Goal: Transaction & Acquisition: Download file/media

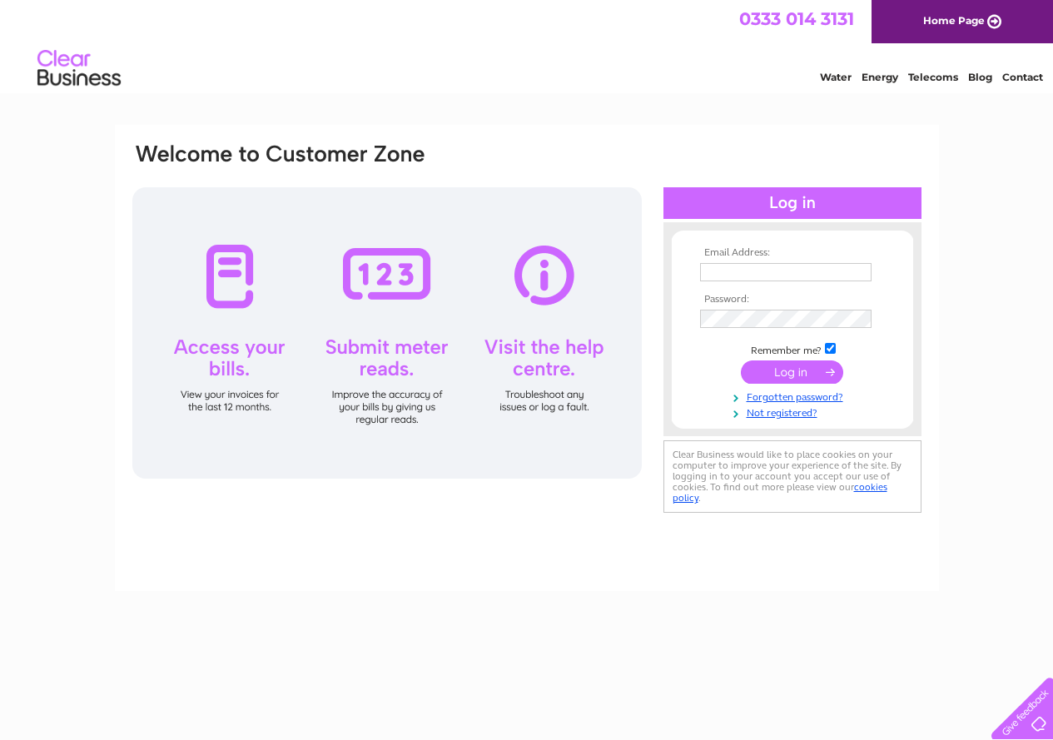
type input "devs.chemist@nhs.net"
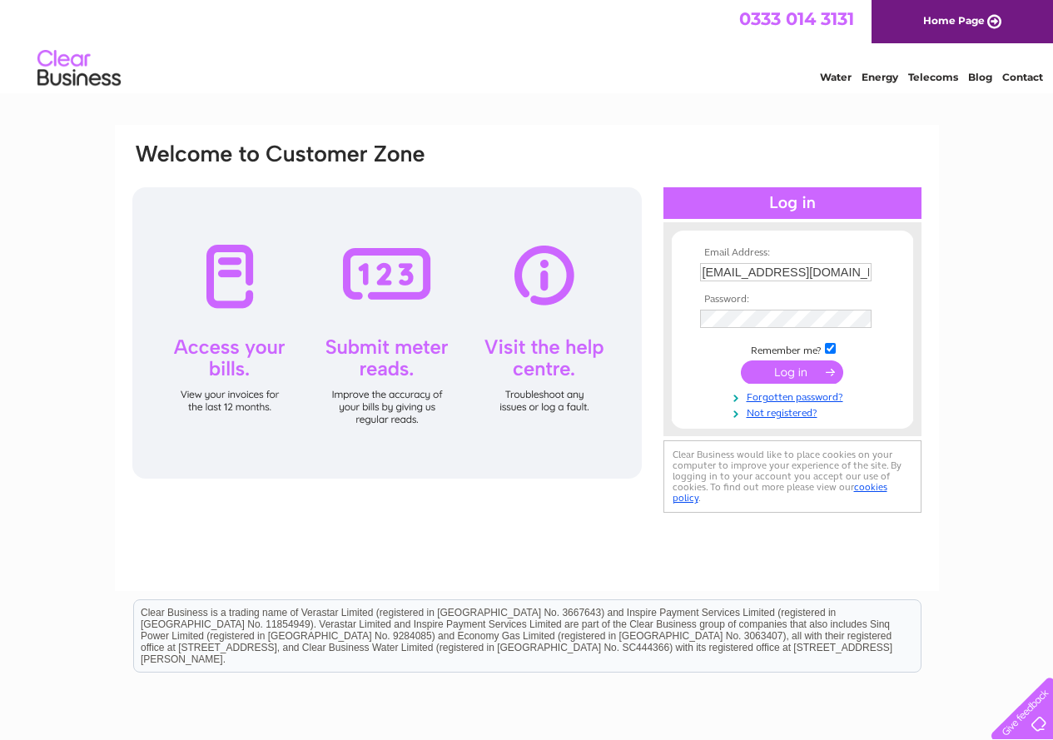
drag, startPoint x: 0, startPoint y: 0, endPoint x: 784, endPoint y: 373, distance: 868.2
click at [784, 373] on input "submit" at bounding box center [792, 371] width 102 height 23
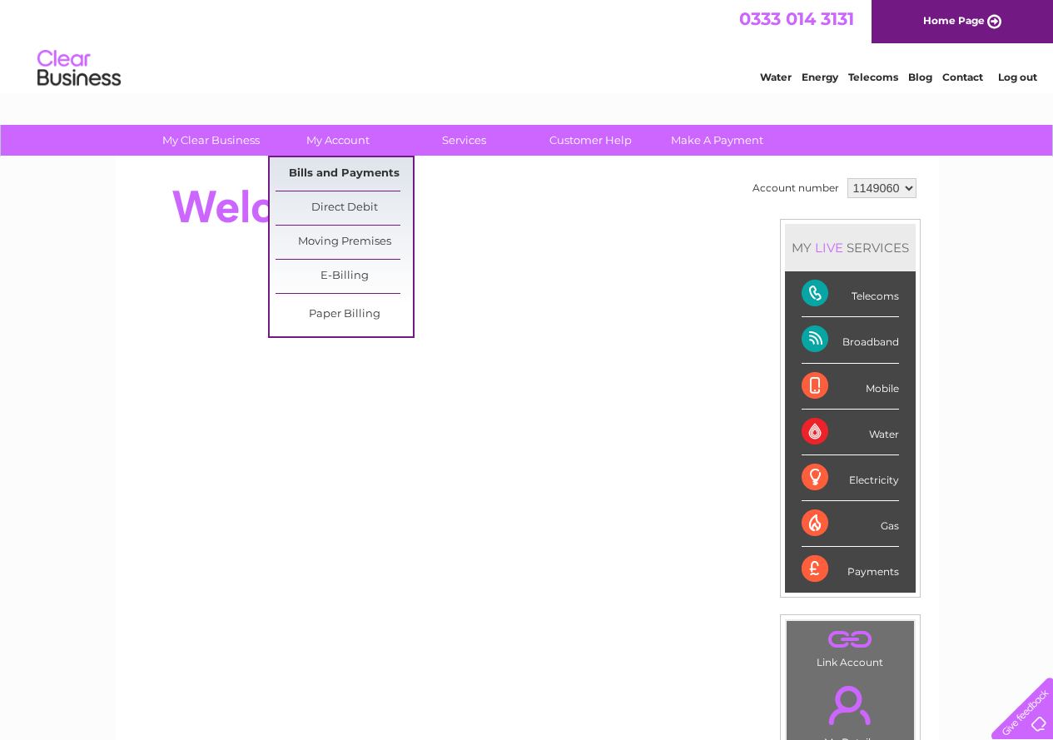
click at [347, 167] on link "Bills and Payments" at bounding box center [343, 173] width 137 height 33
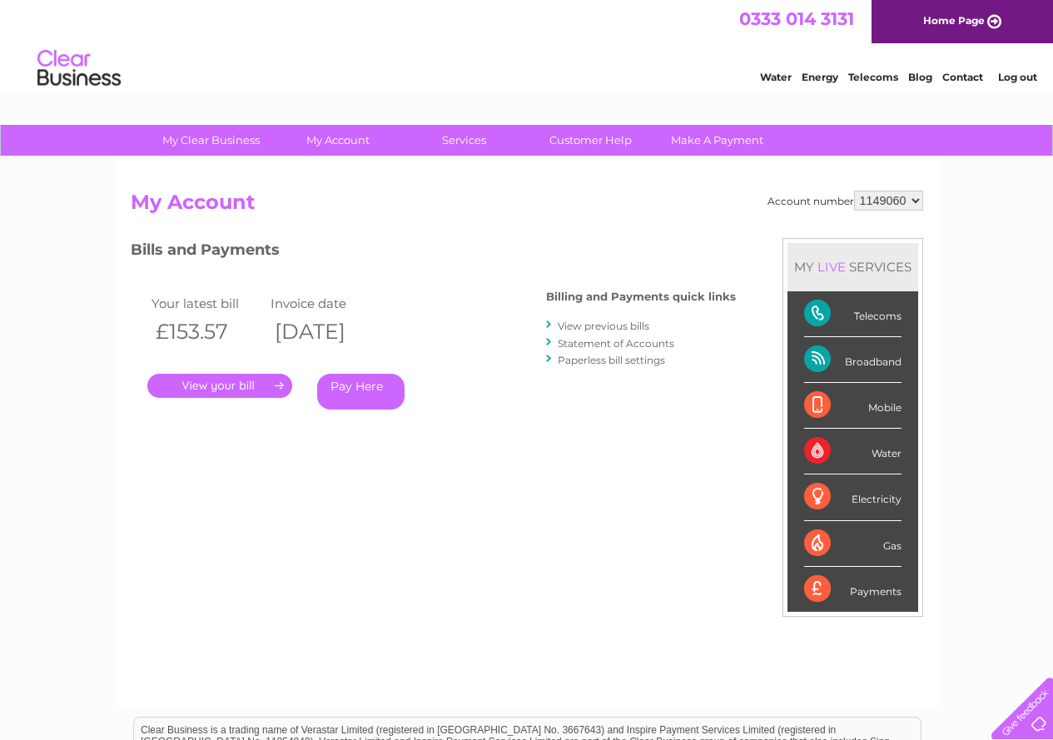
click at [597, 326] on link "View previous bills" at bounding box center [604, 326] width 92 height 12
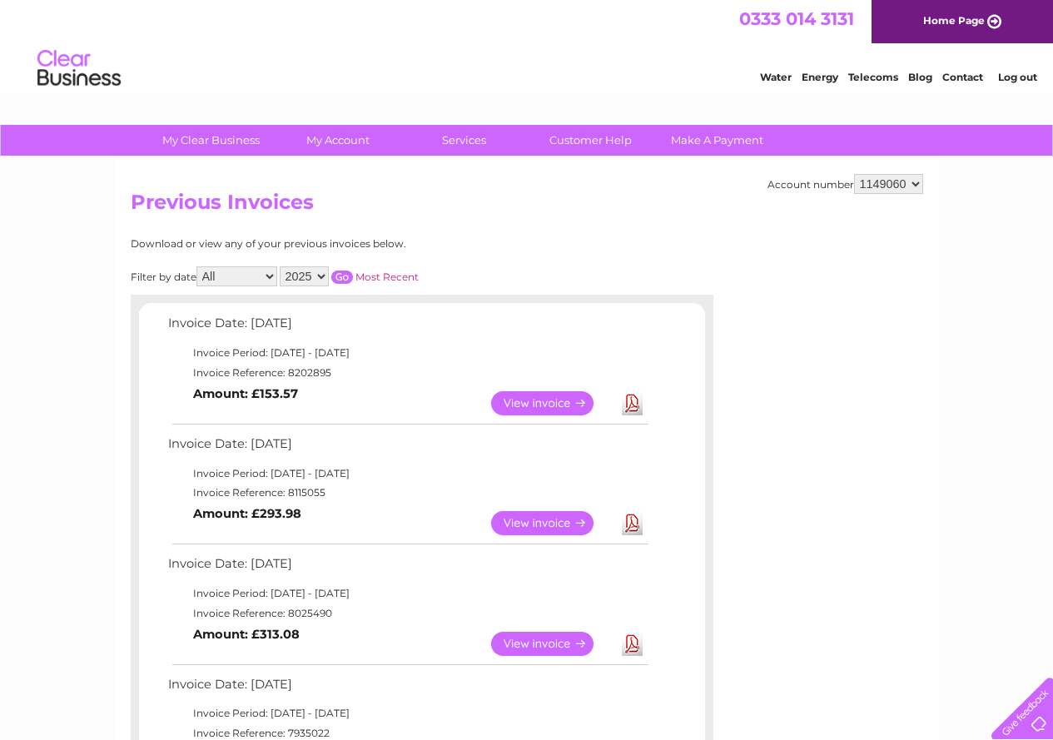
click at [524, 519] on link "View" at bounding box center [552, 523] width 122 height 24
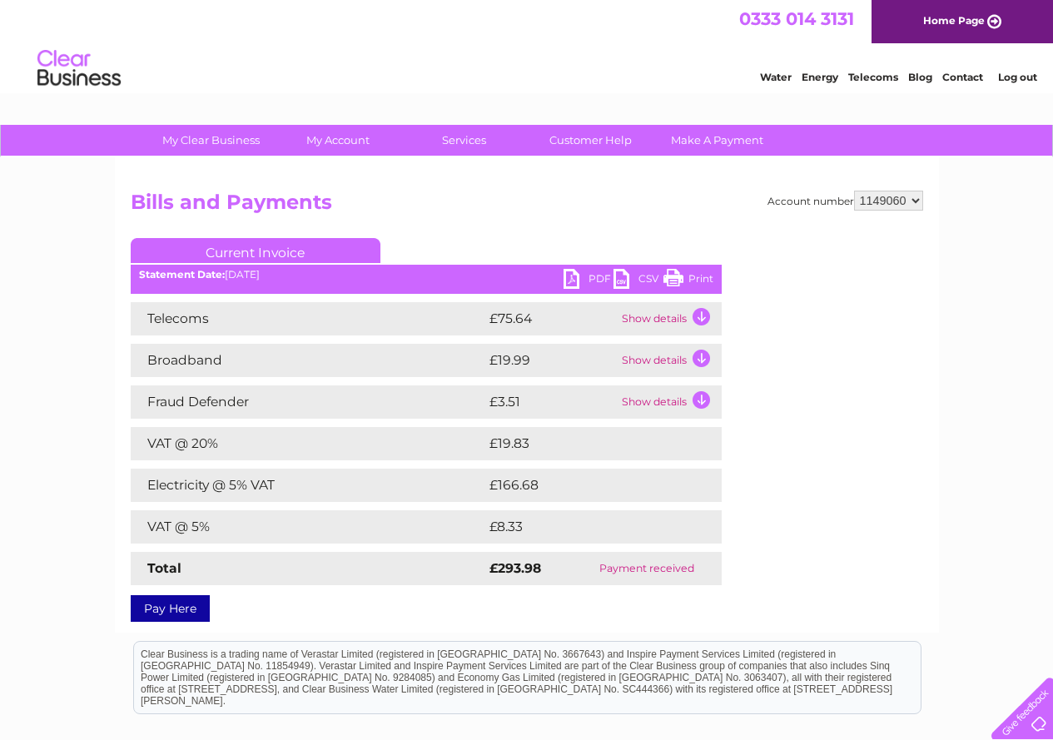
scroll to position [83, 0]
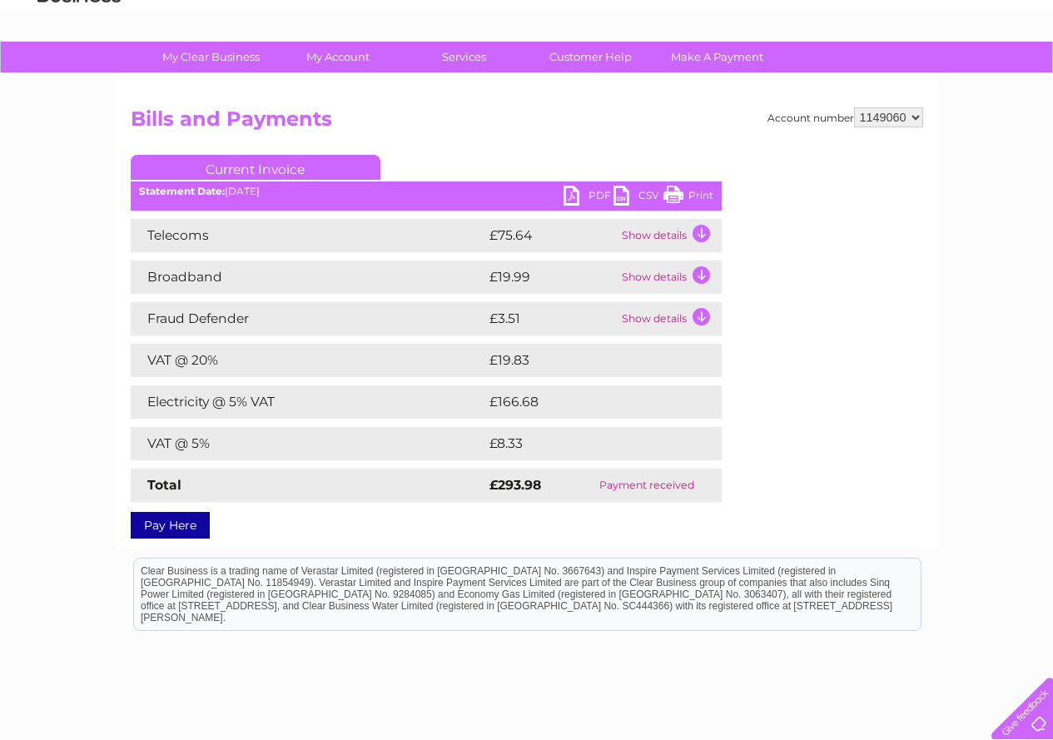
click at [601, 193] on link "PDF" at bounding box center [588, 198] width 50 height 24
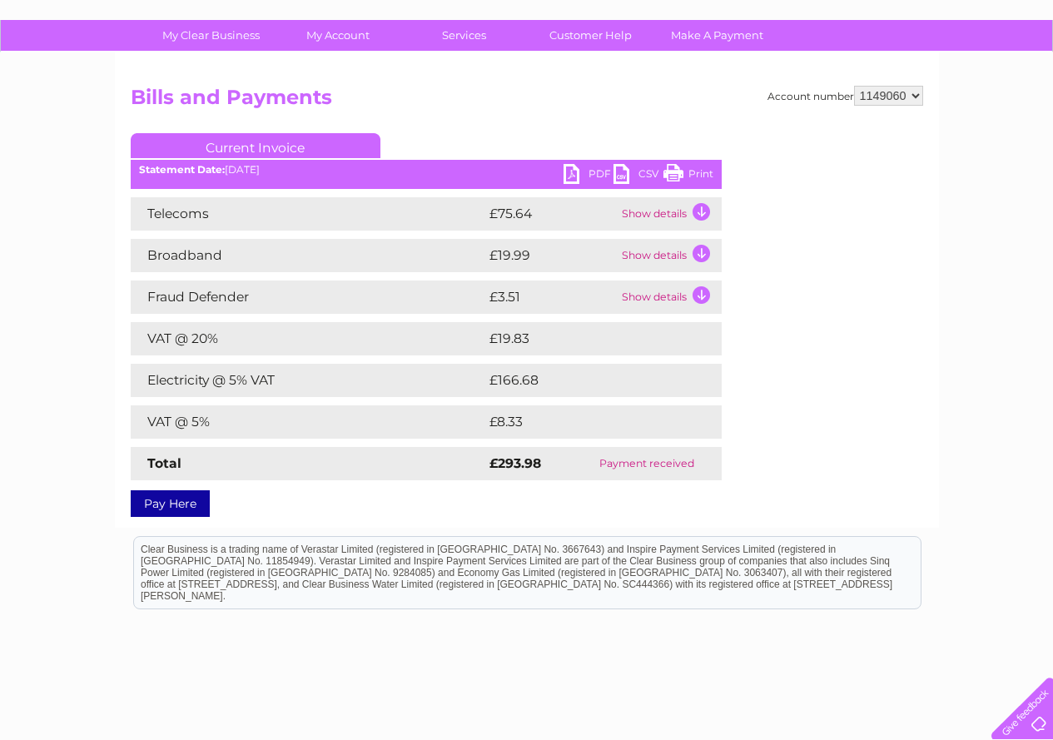
scroll to position [0, 0]
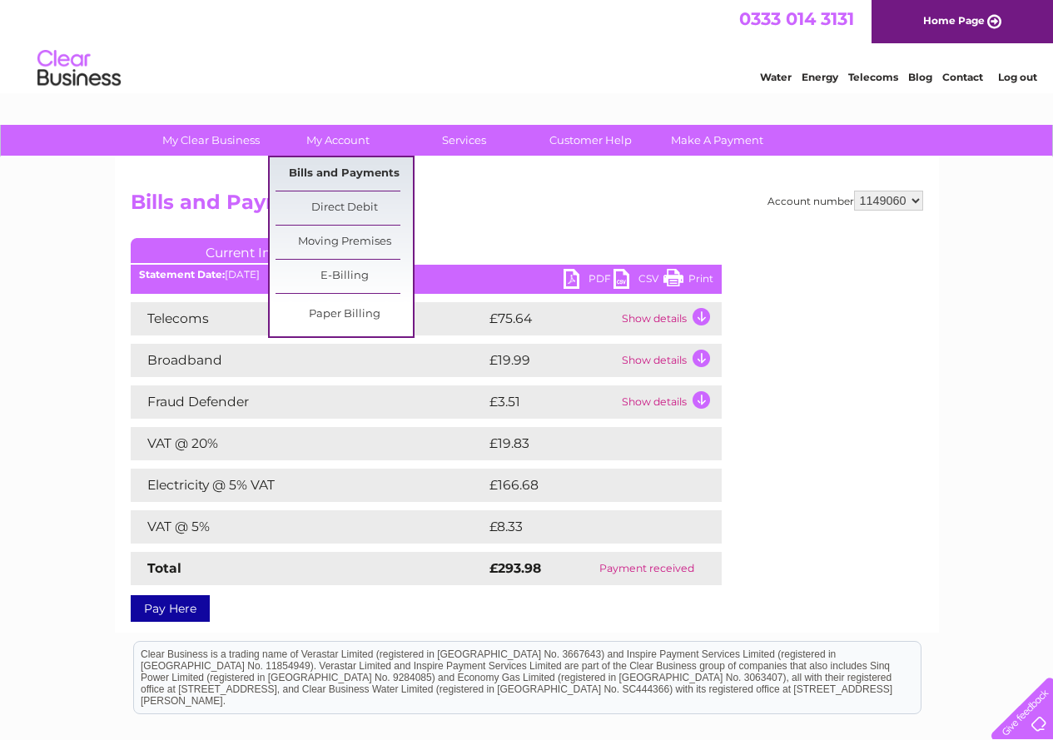
click at [316, 166] on link "Bills and Payments" at bounding box center [343, 173] width 137 height 33
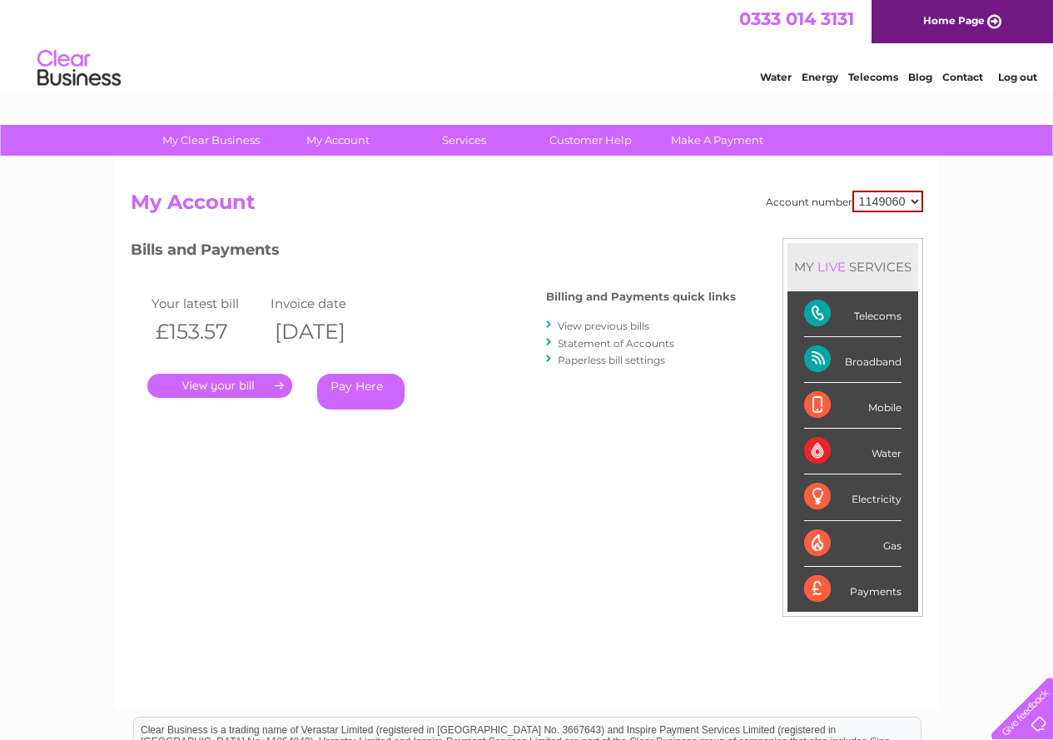
click at [243, 377] on link "." at bounding box center [219, 386] width 145 height 24
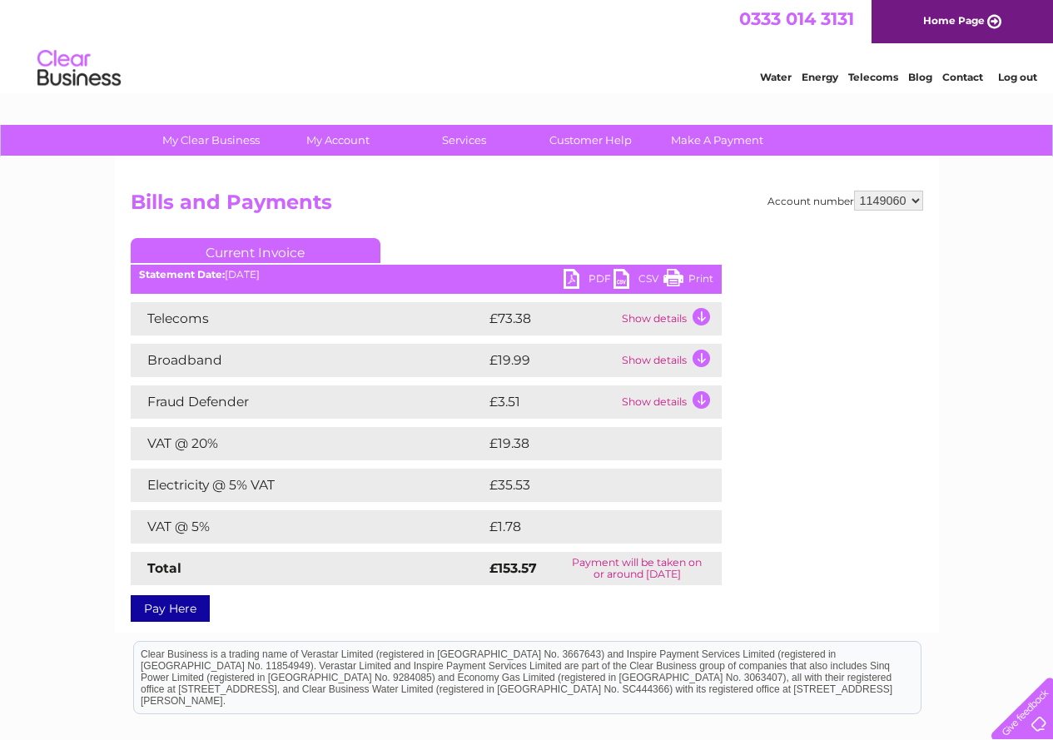
click at [593, 278] on link "PDF" at bounding box center [588, 281] width 50 height 24
click at [577, 141] on link "Customer Help" at bounding box center [590, 140] width 137 height 31
